Goal: Transaction & Acquisition: Obtain resource

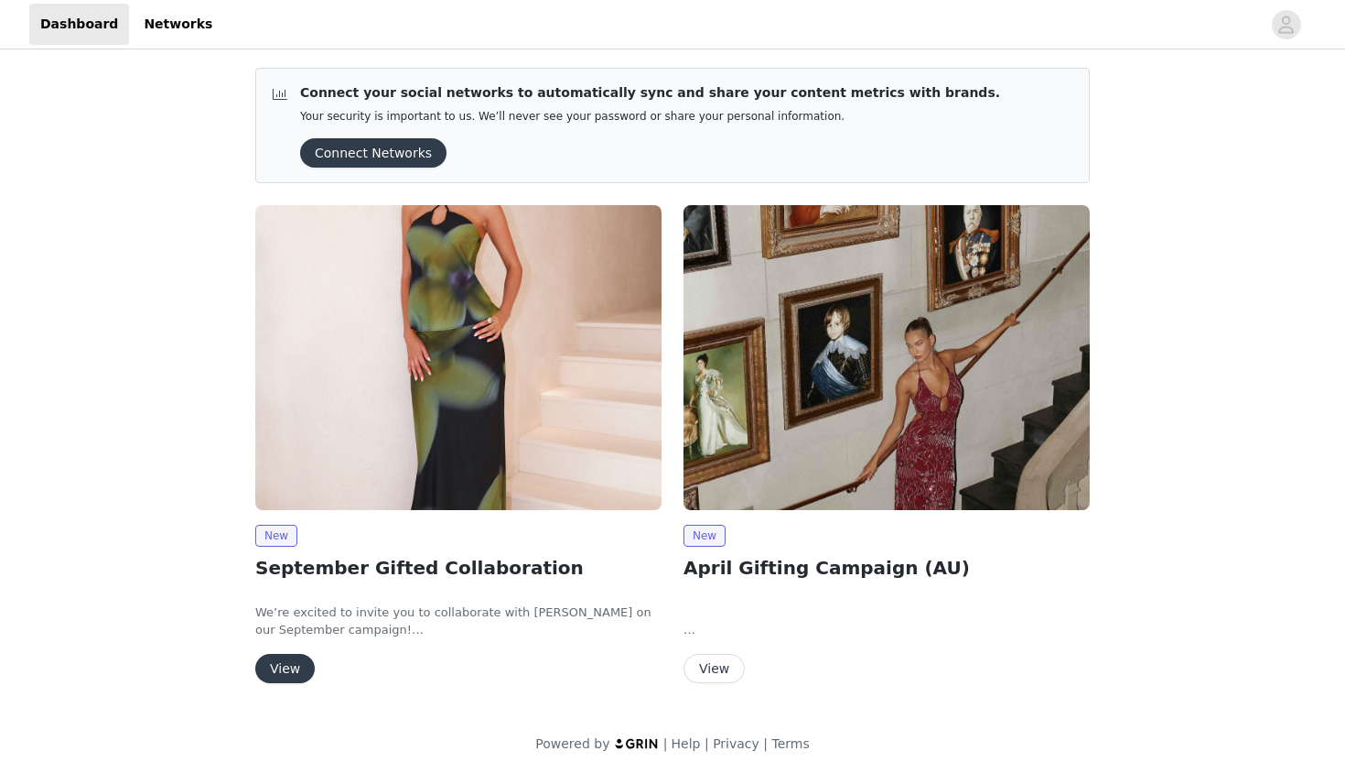
click at [394, 569] on h2 "September Gifted Collaboration" at bounding box center [458, 567] width 406 height 27
click at [440, 441] on img at bounding box center [458, 357] width 406 height 305
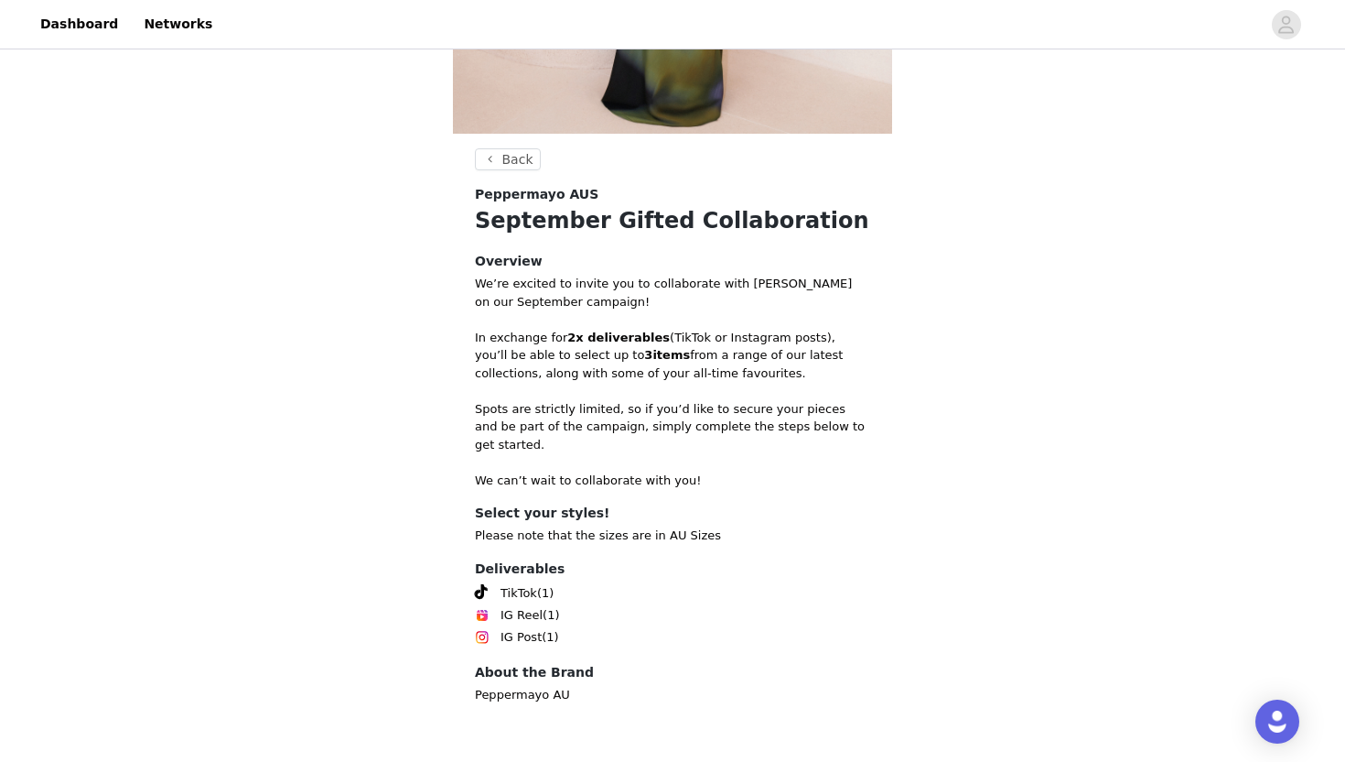
scroll to position [516, 0]
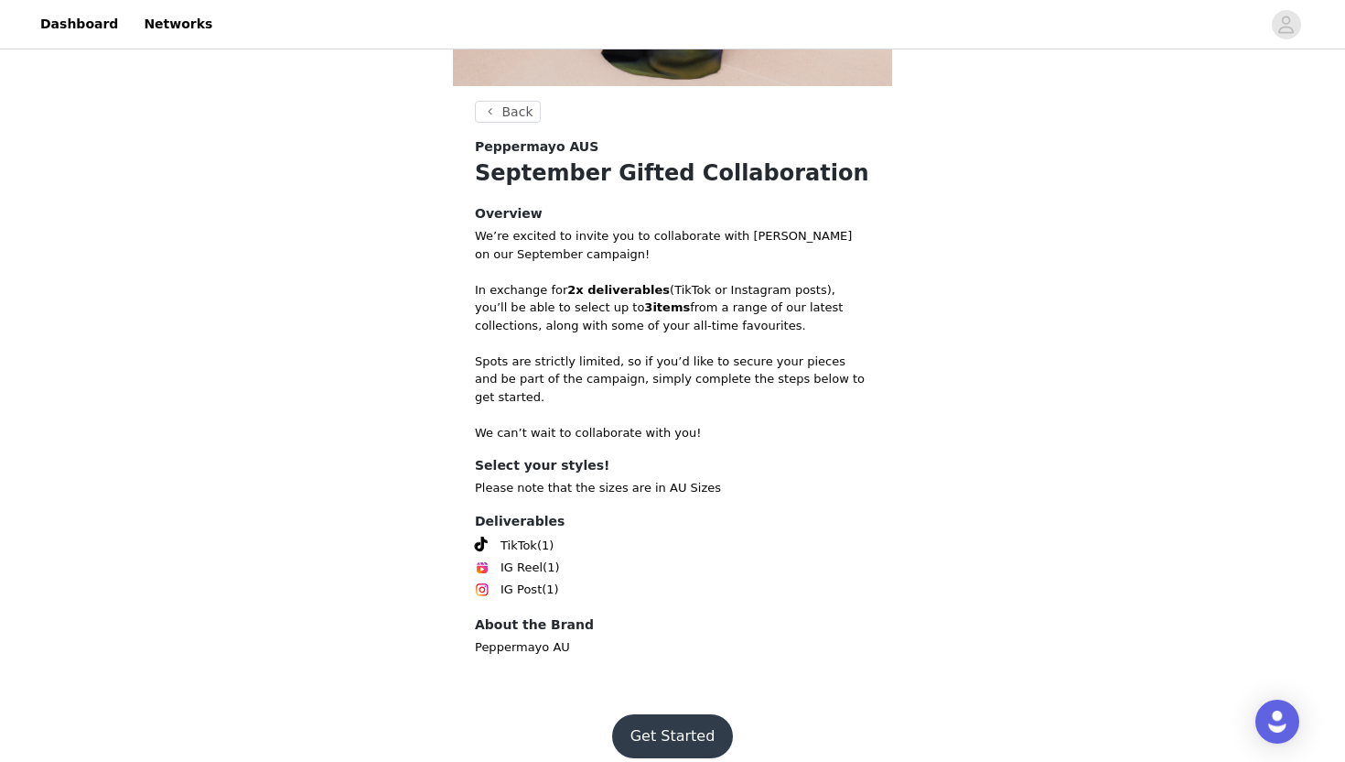
click at [683, 714] on button "Get Started" at bounding box center [673, 736] width 122 height 44
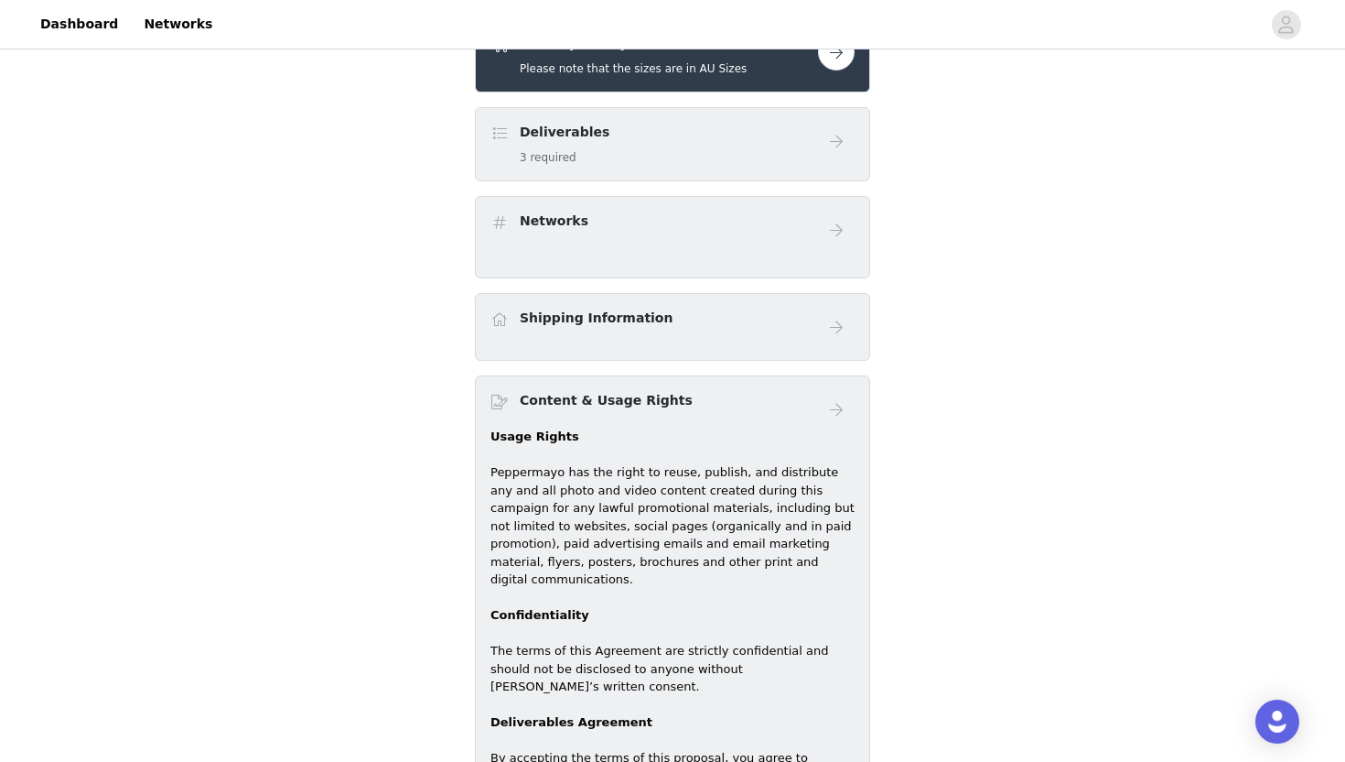
scroll to position [649, 0]
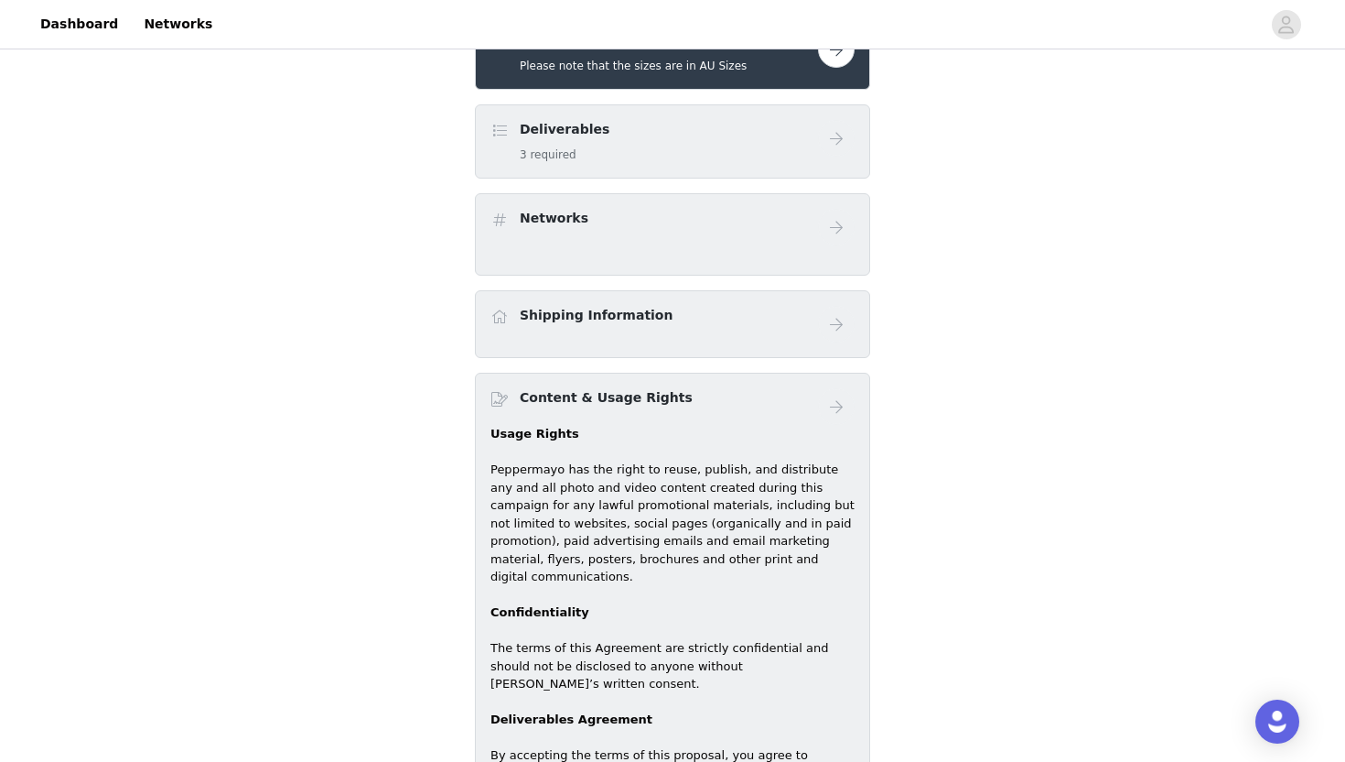
click at [777, 66] on div "Select your styles! Please note that the sizes are in AU Sizes" at bounding box center [655, 52] width 328 height 43
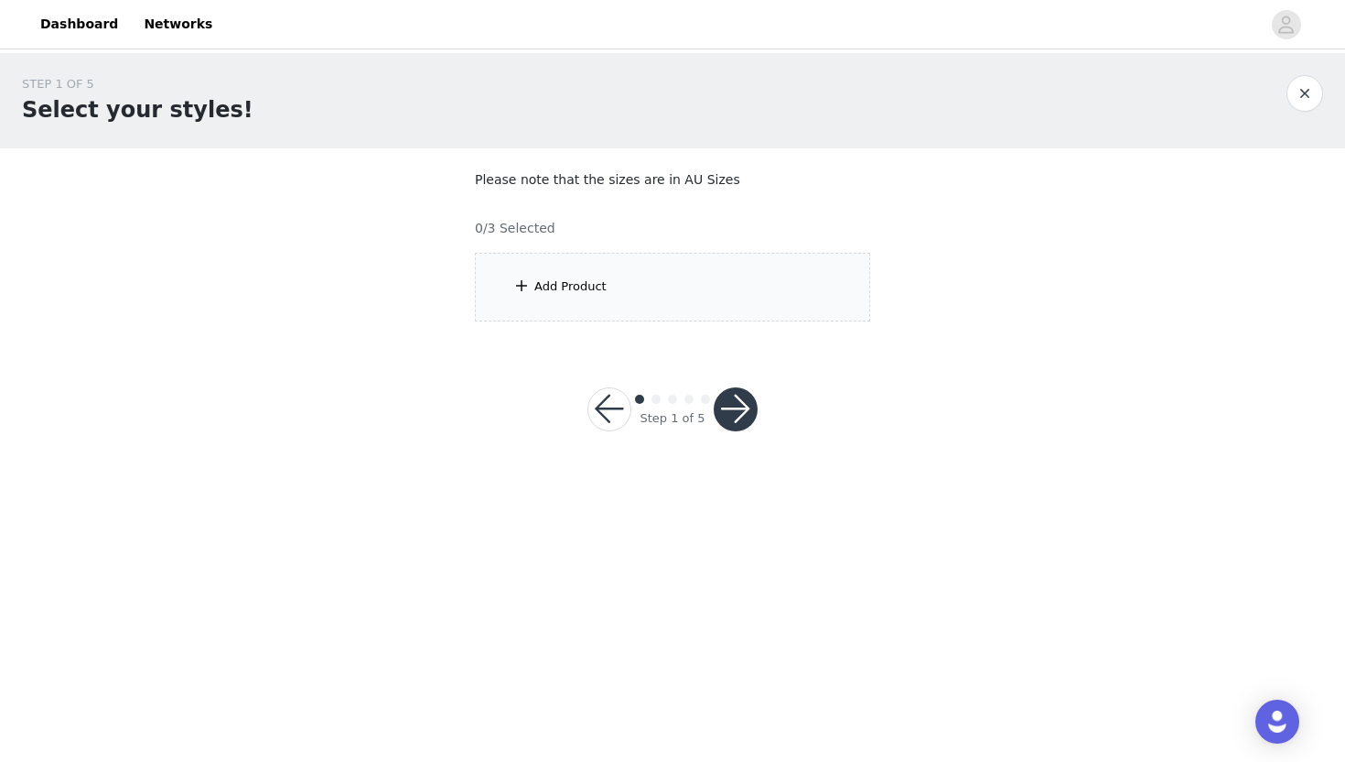
click at [626, 263] on div "Add Product" at bounding box center [672, 287] width 395 height 69
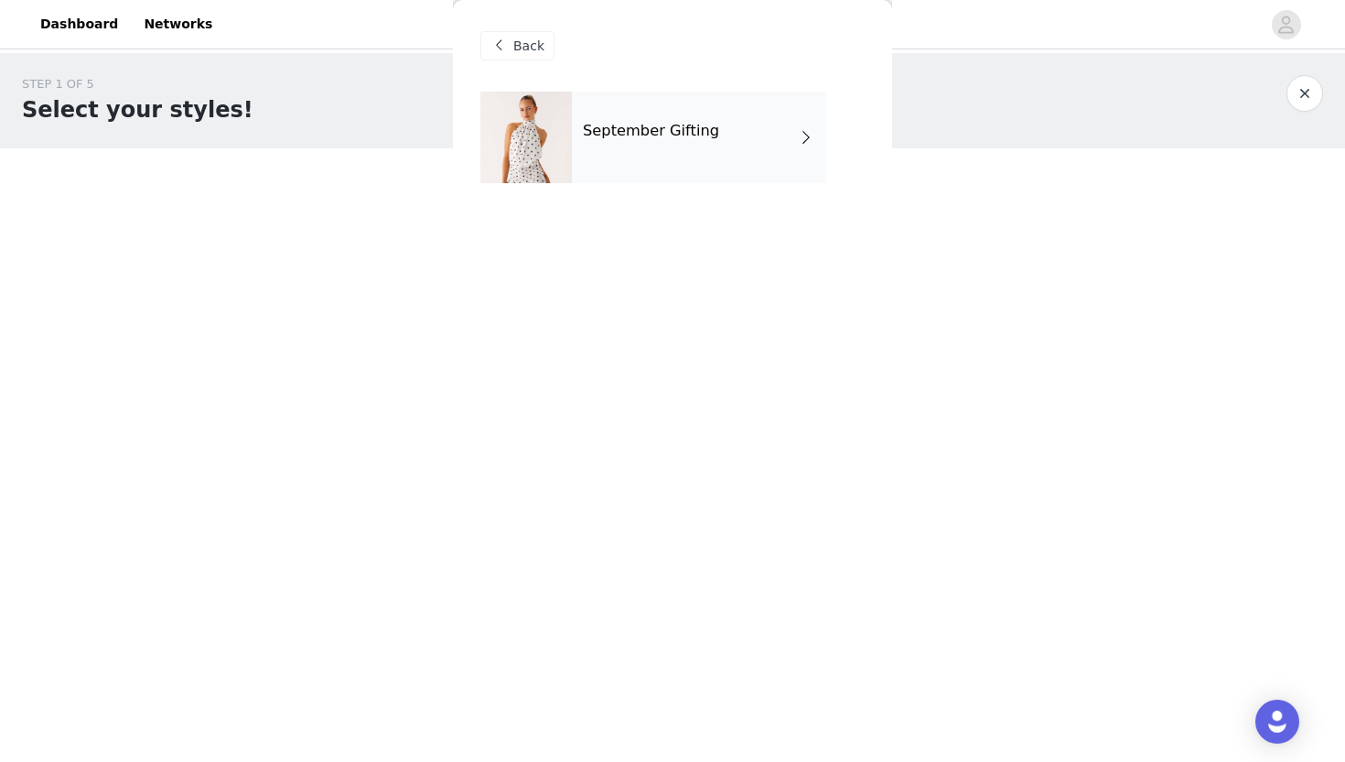
click at [781, 147] on div "September Gifting" at bounding box center [699, 138] width 254 height 92
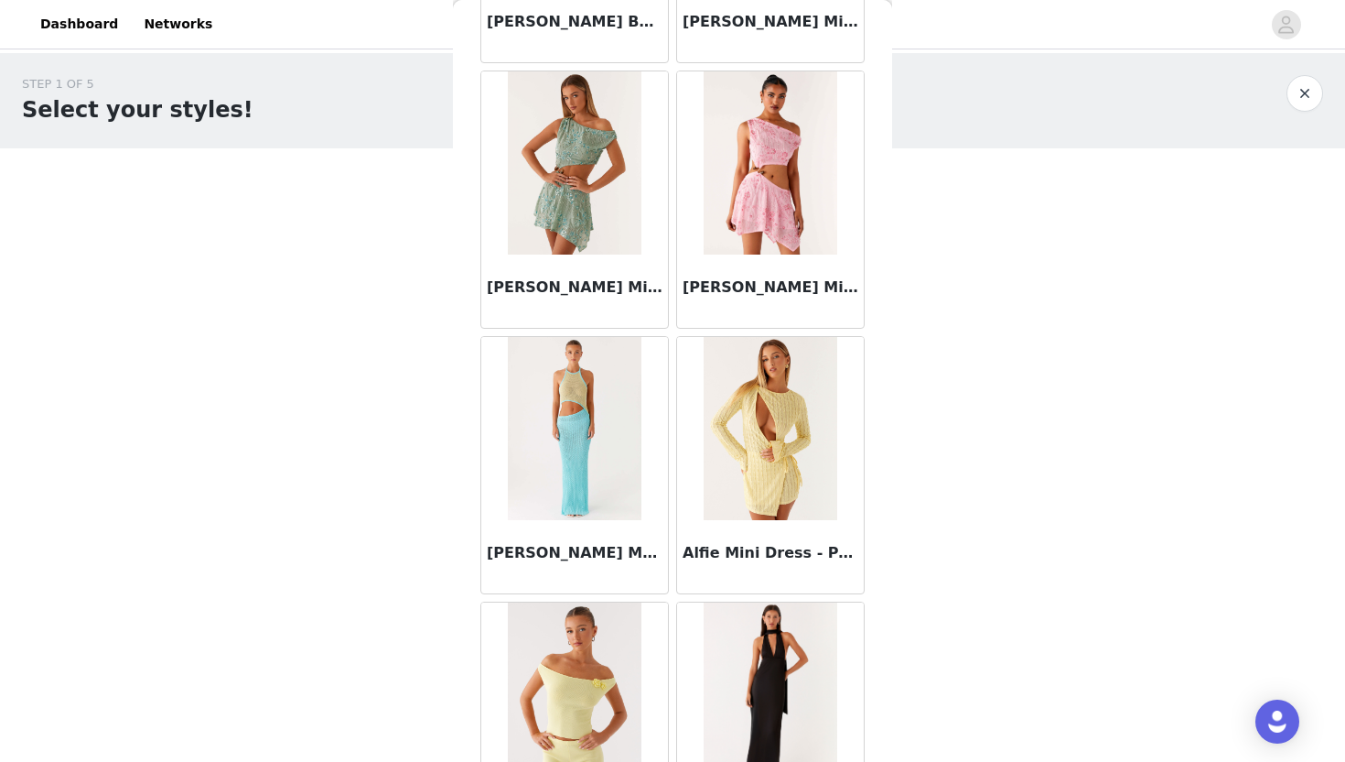
scroll to position [2039, 0]
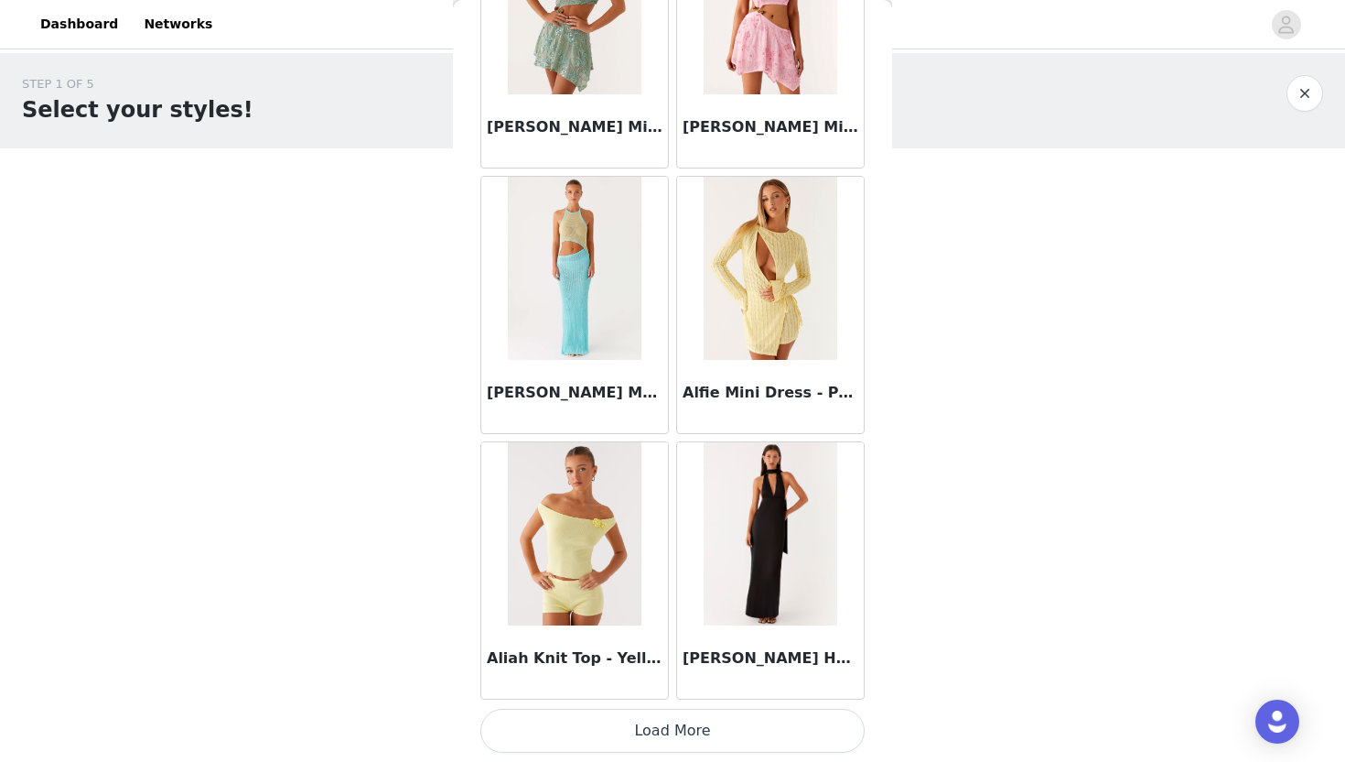
click at [636, 729] on button "Load More" at bounding box center [673, 730] width 384 height 44
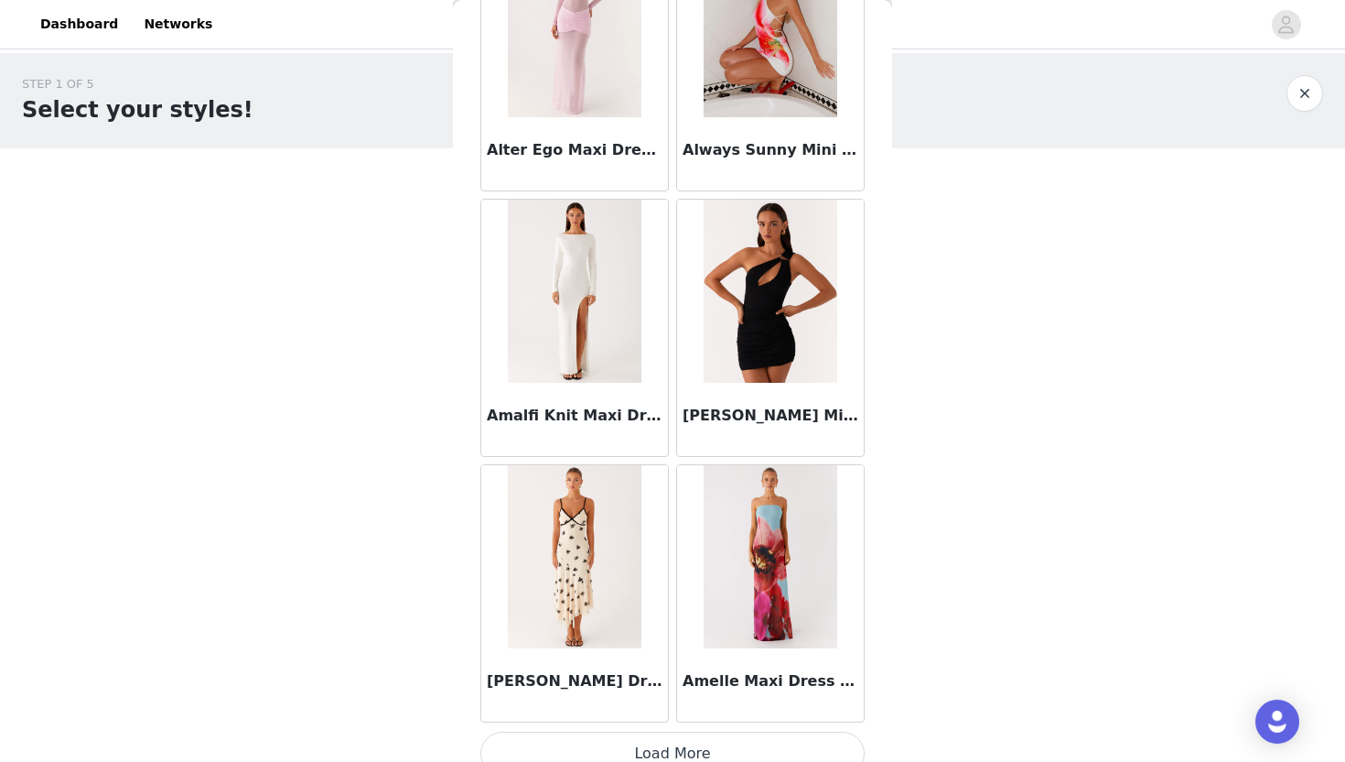
scroll to position [4694, 0]
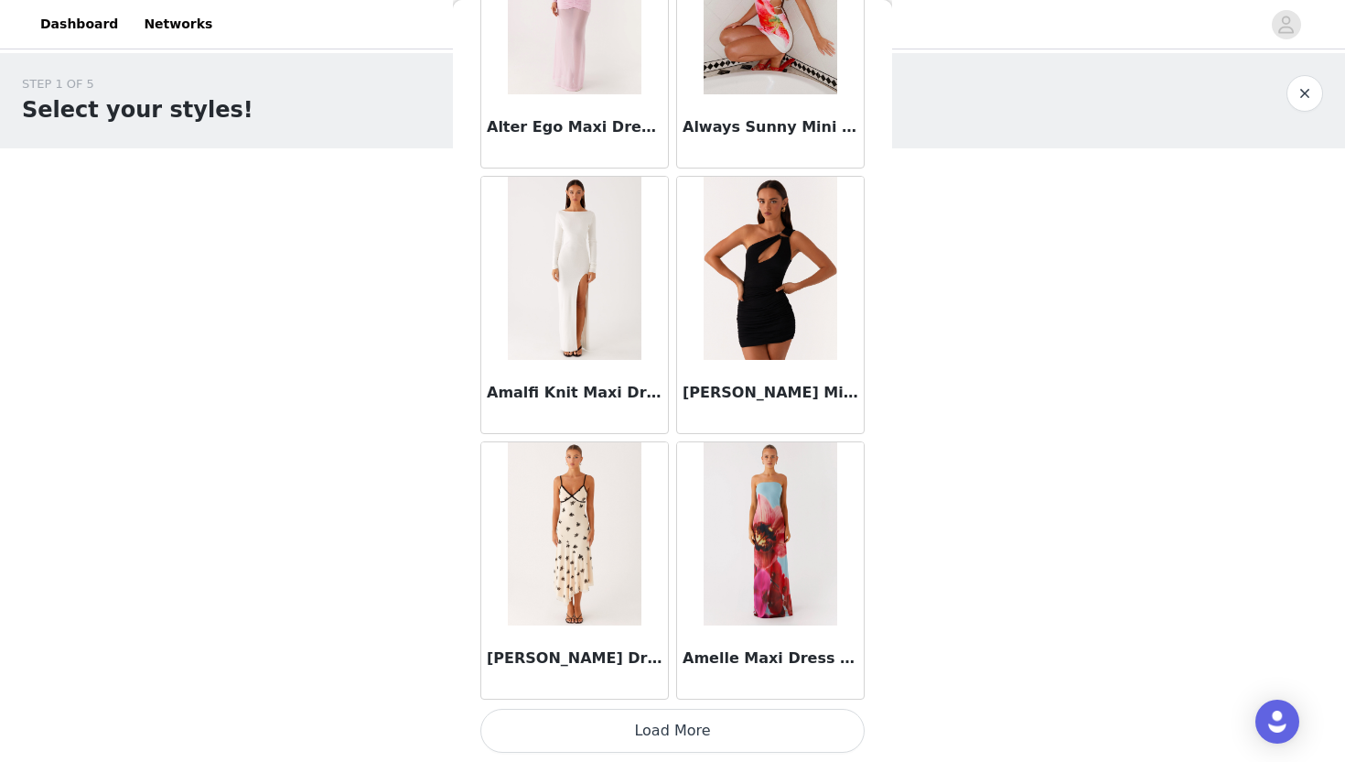
click at [666, 740] on button "Load More" at bounding box center [673, 730] width 384 height 44
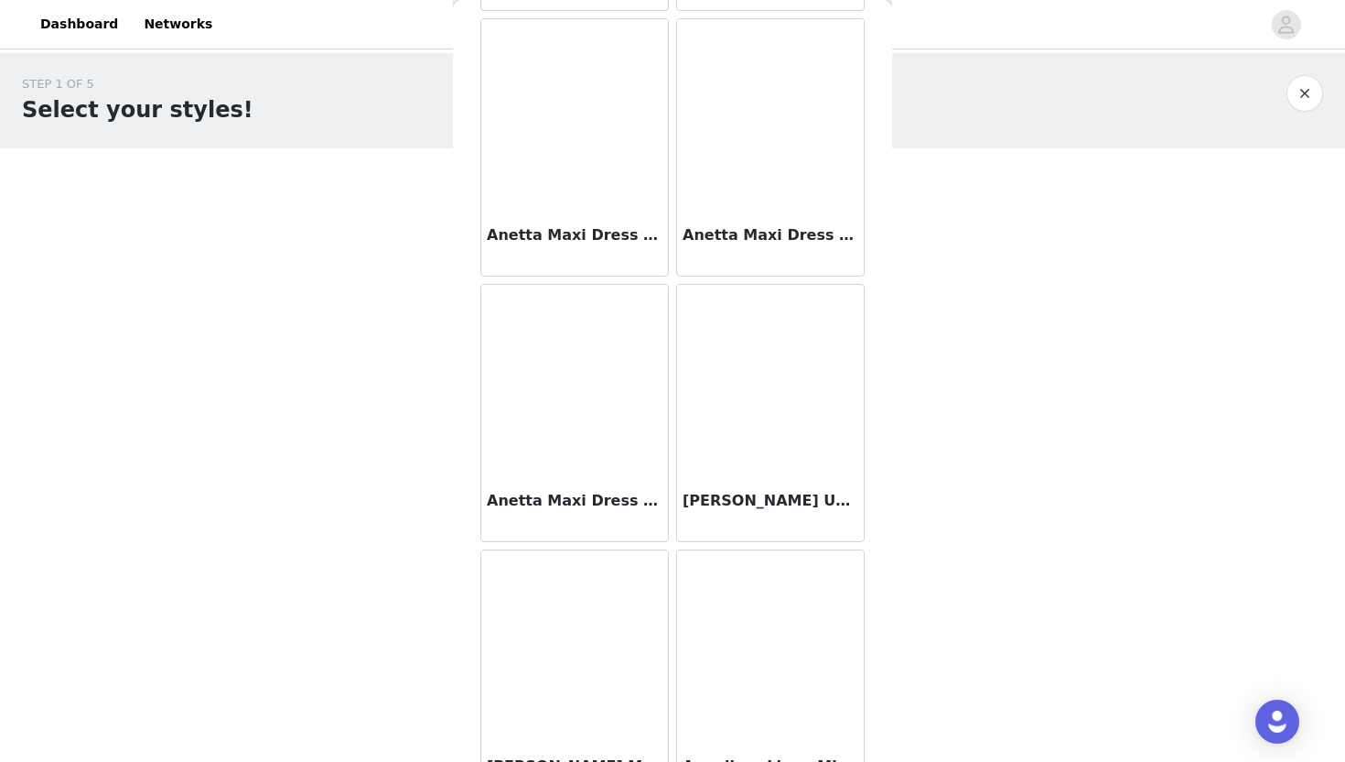
scroll to position [7348, 0]
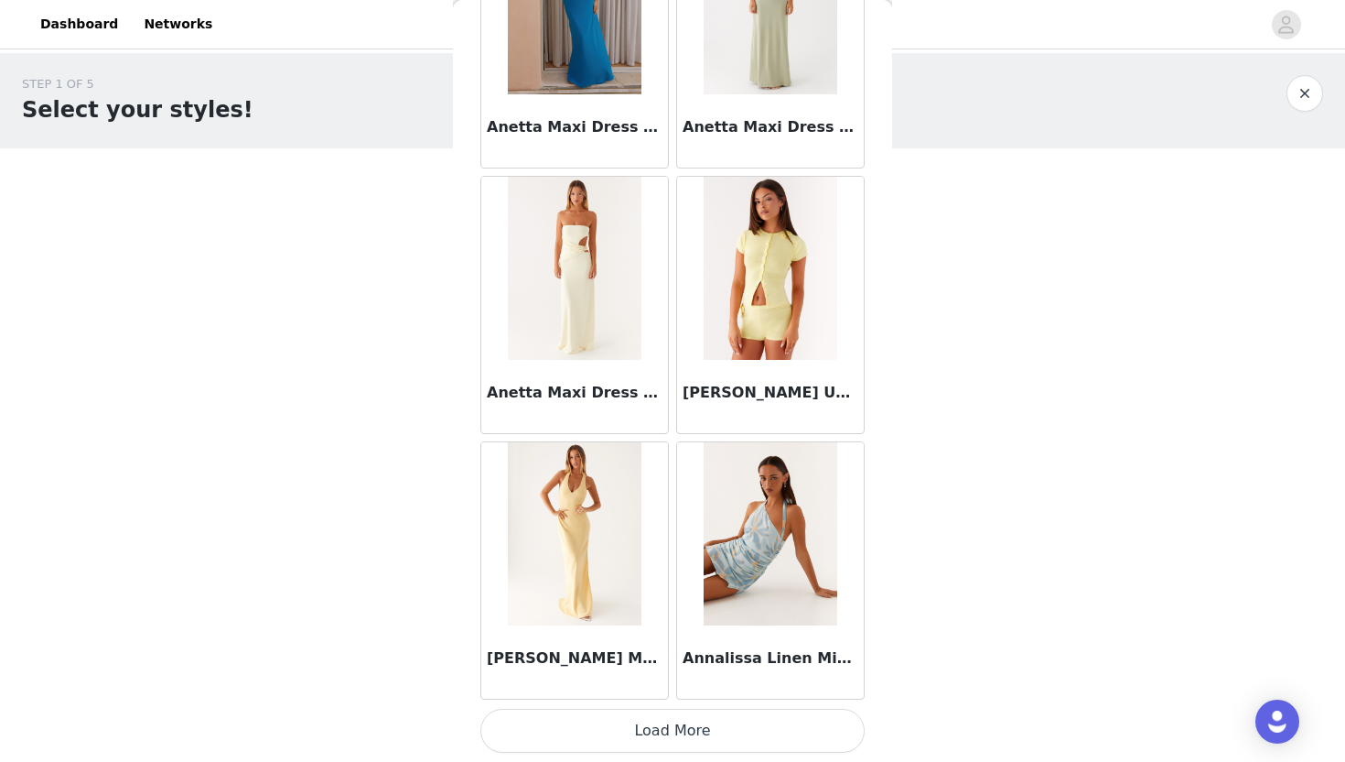
click at [752, 734] on button "Load More" at bounding box center [673, 730] width 384 height 44
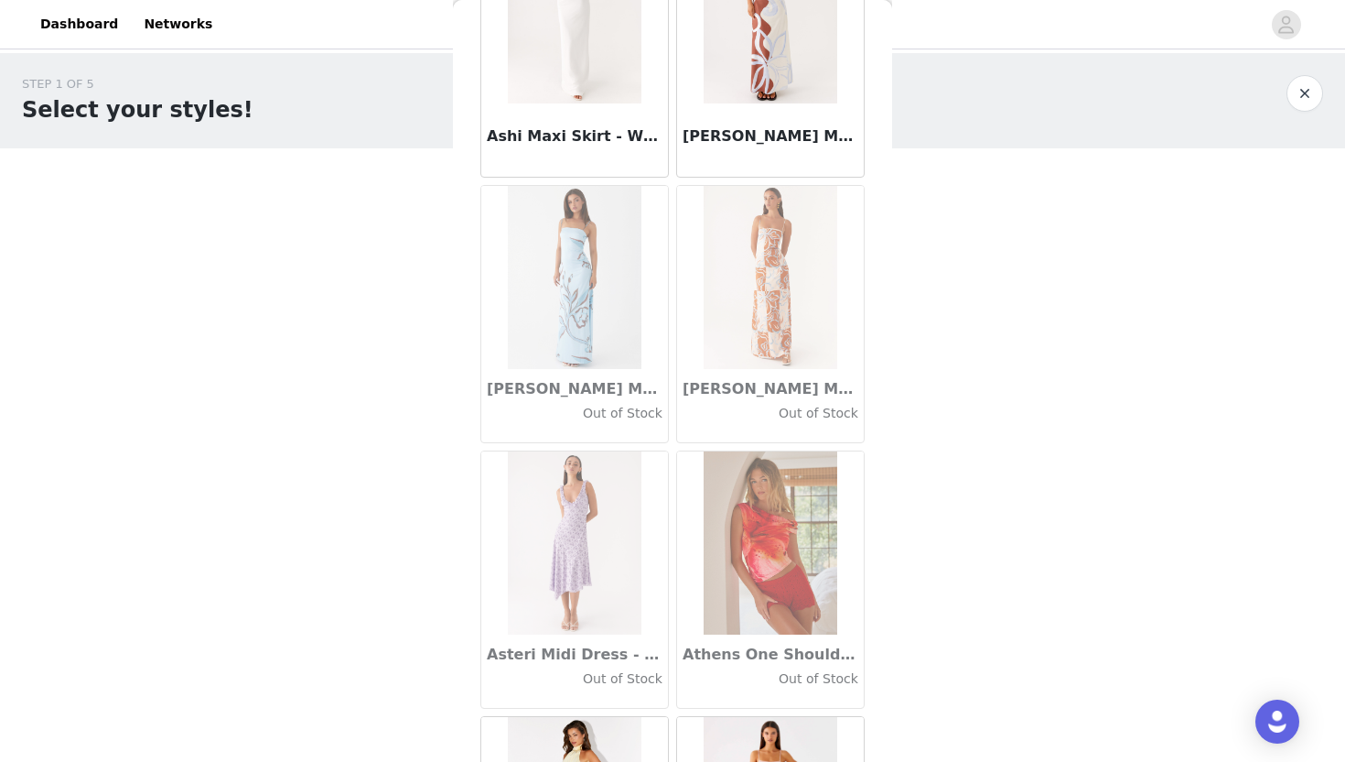
scroll to position [10002, 0]
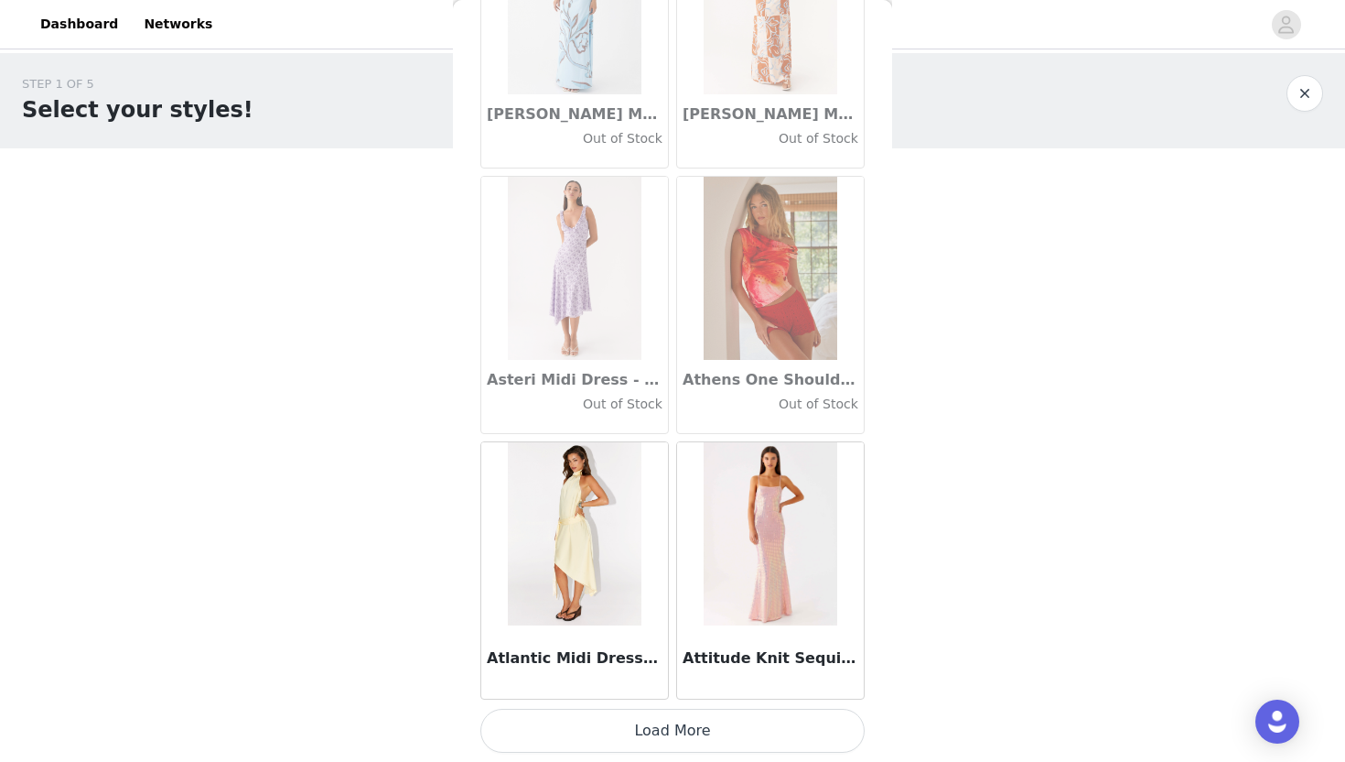
click at [665, 732] on button "Load More" at bounding box center [673, 730] width 384 height 44
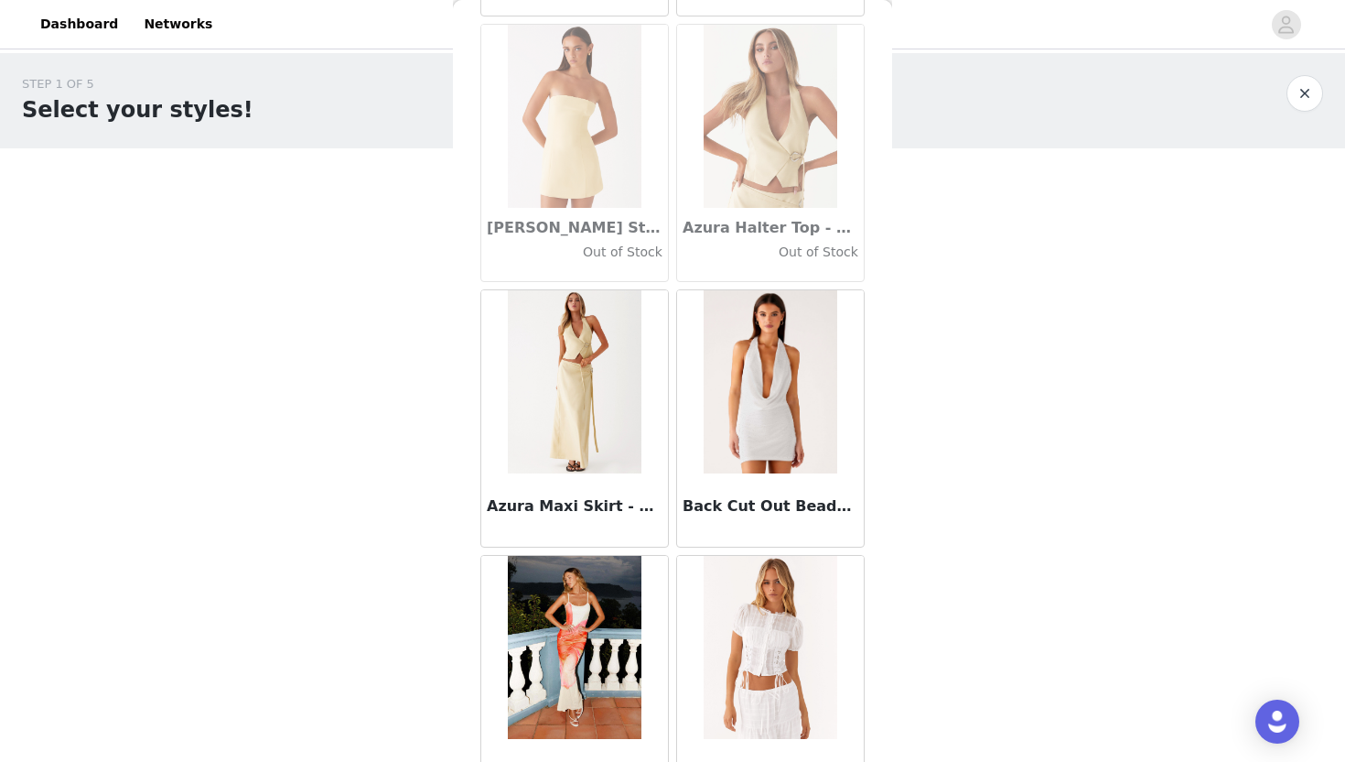
scroll to position [12656, 0]
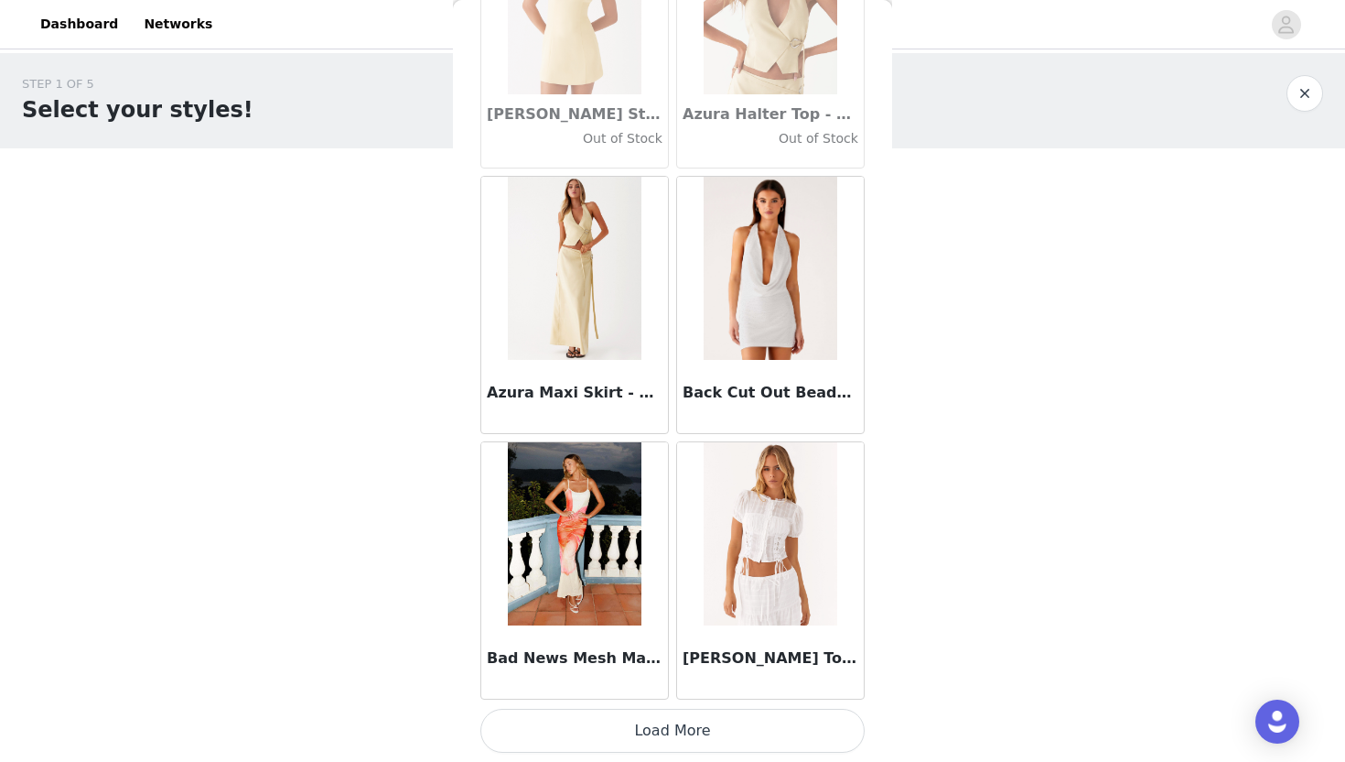
click at [684, 727] on button "Load More" at bounding box center [673, 730] width 384 height 44
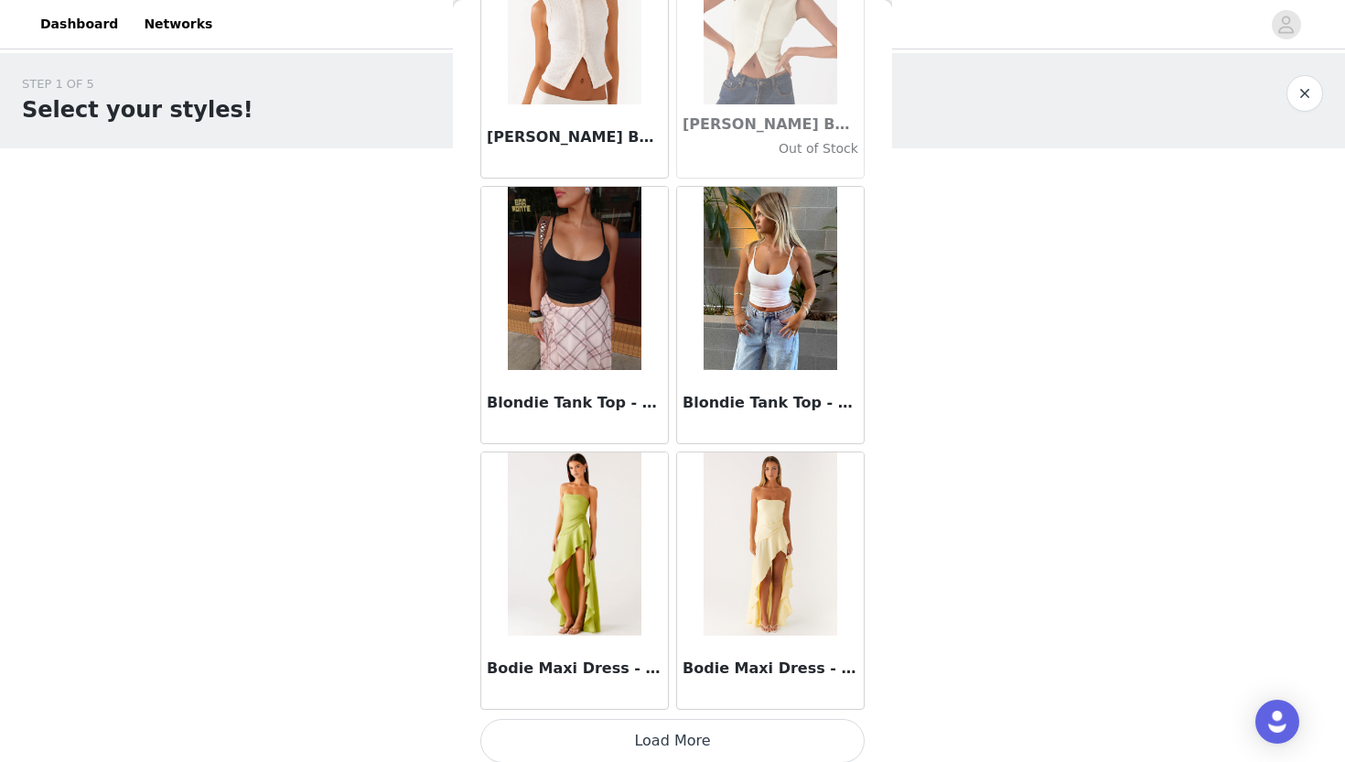
scroll to position [15311, 0]
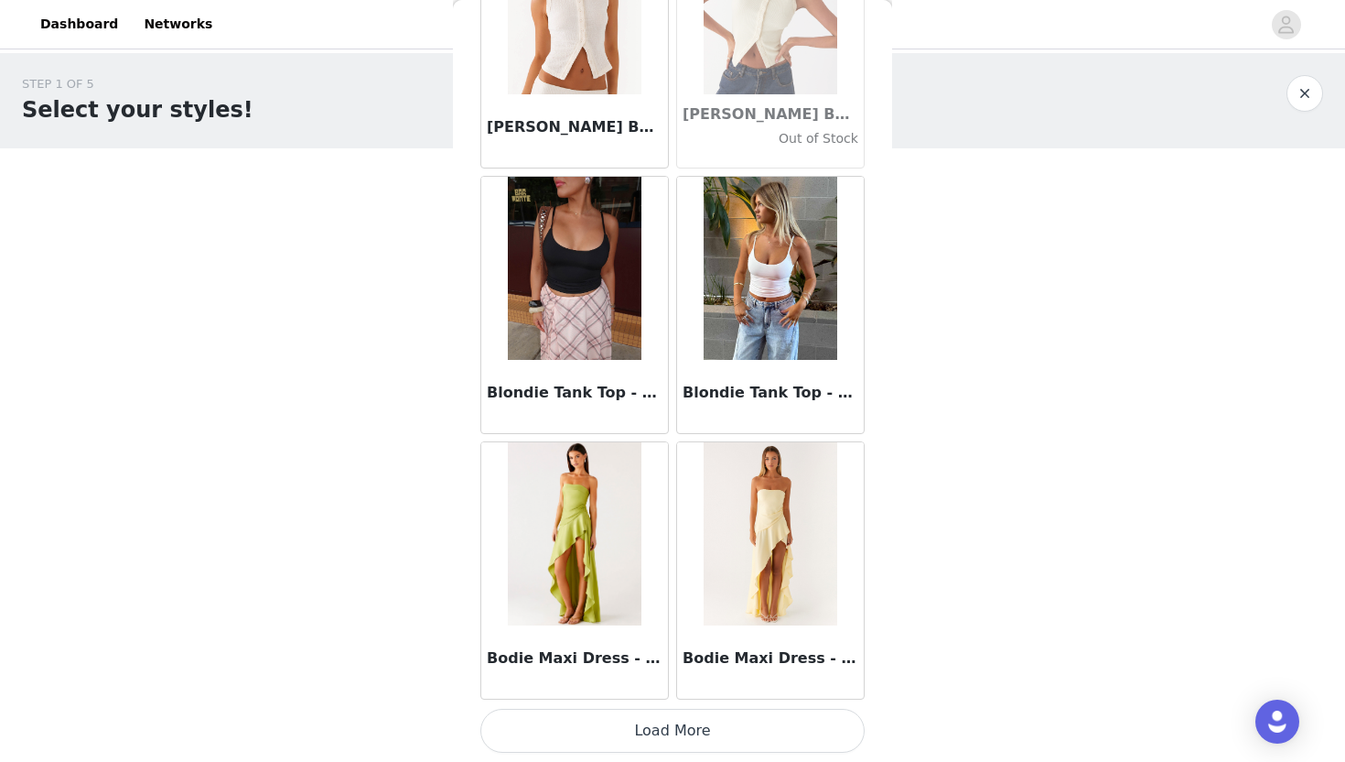
click at [759, 728] on button "Load More" at bounding box center [673, 730] width 384 height 44
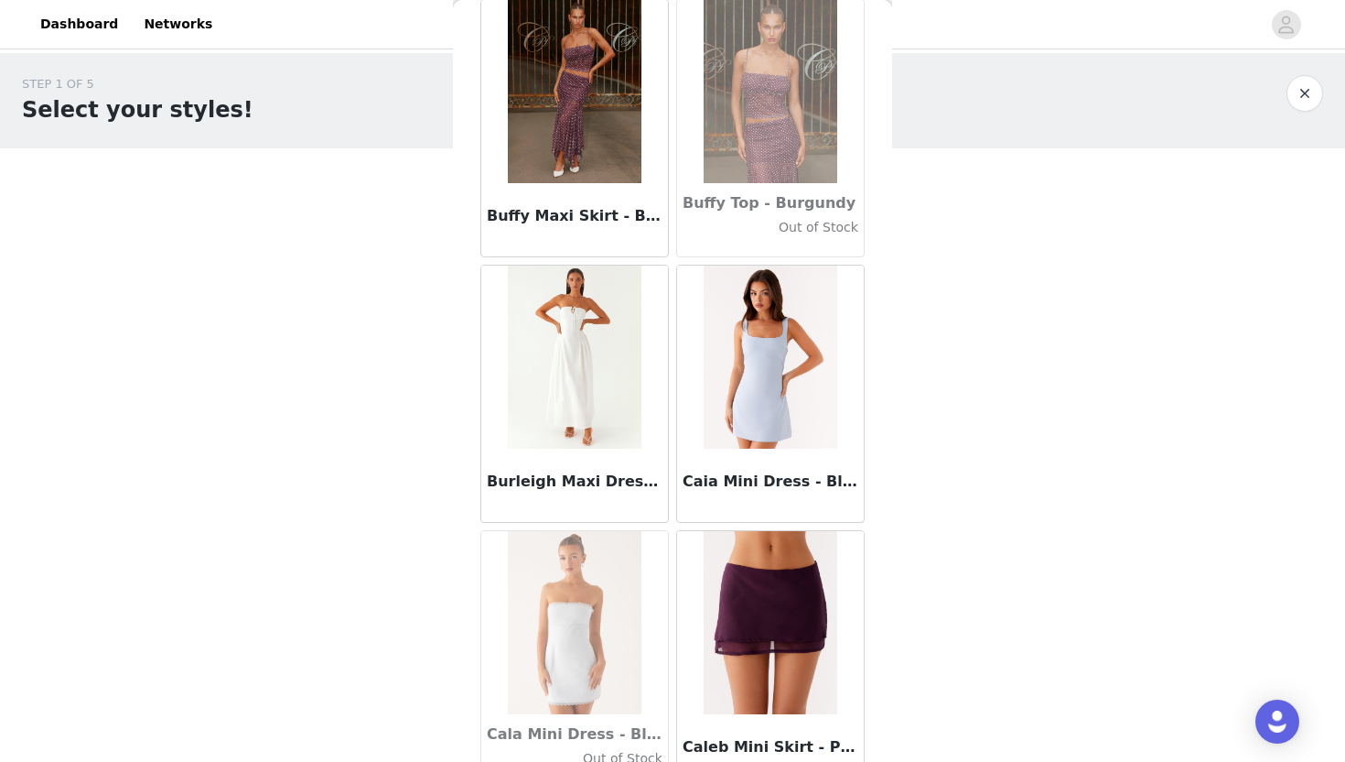
scroll to position [17965, 0]
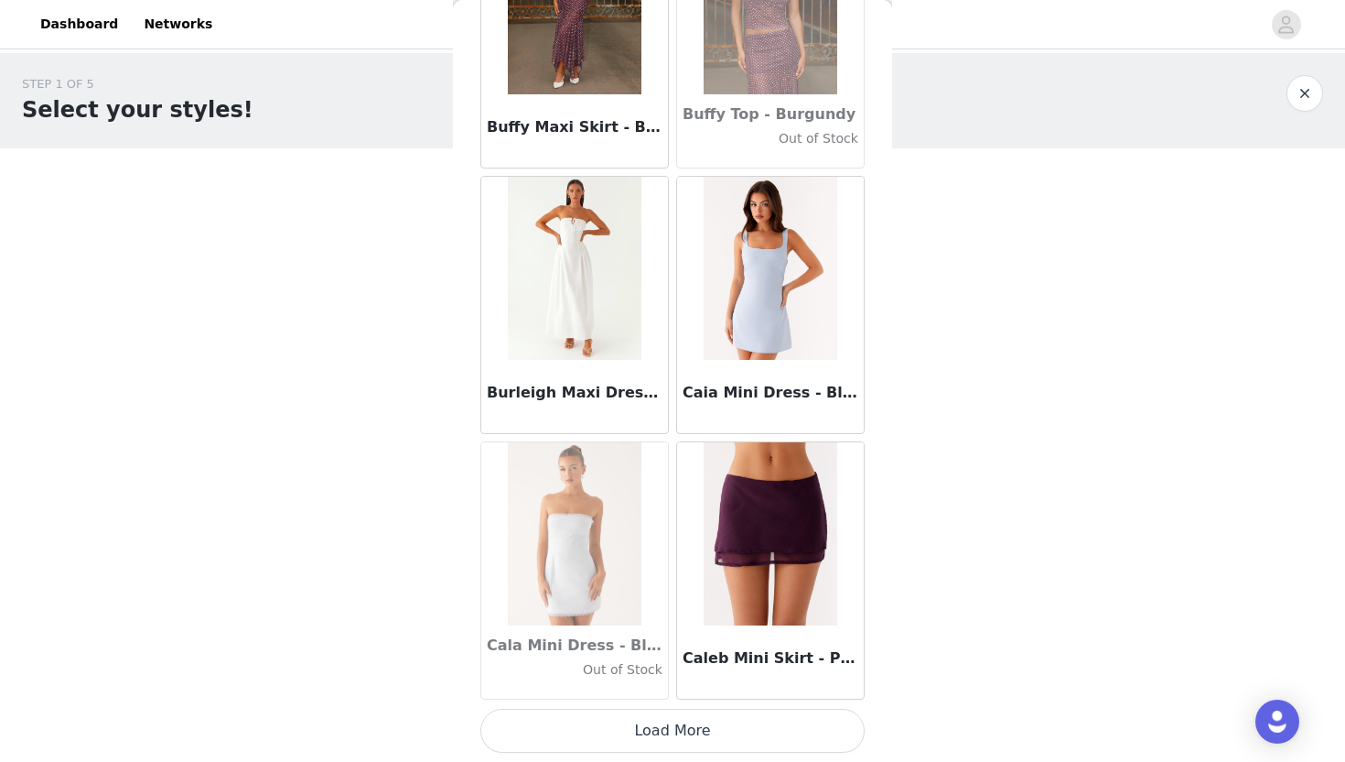
click at [643, 727] on button "Load More" at bounding box center [673, 730] width 384 height 44
